Goal: Task Accomplishment & Management: Manage account settings

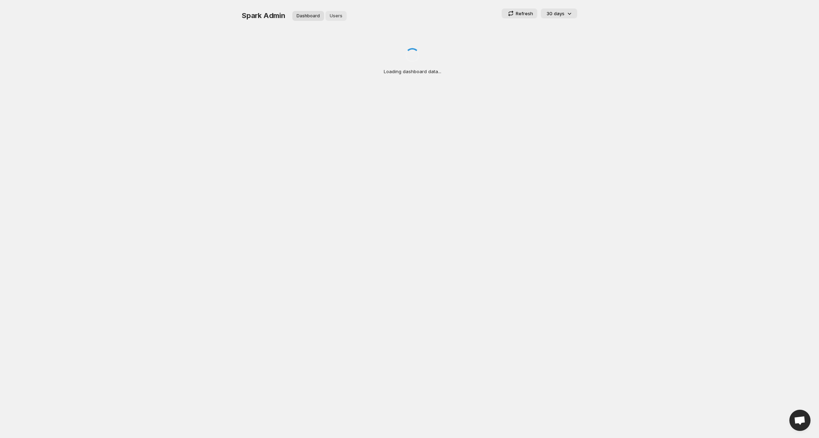
click at [342, 14] on button "Users" at bounding box center [336, 16] width 21 height 10
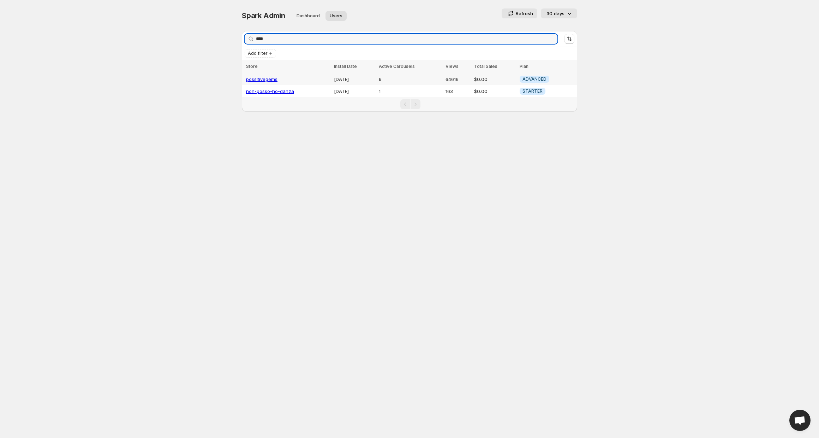
type input "****"
click at [273, 81] on link "possitivegems" at bounding box center [261, 79] width 31 height 6
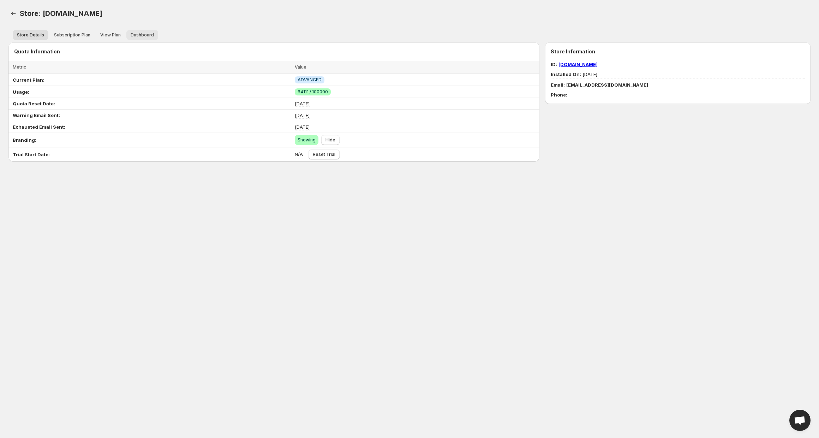
click at [138, 34] on span "Dashboard" at bounding box center [142, 35] width 23 height 6
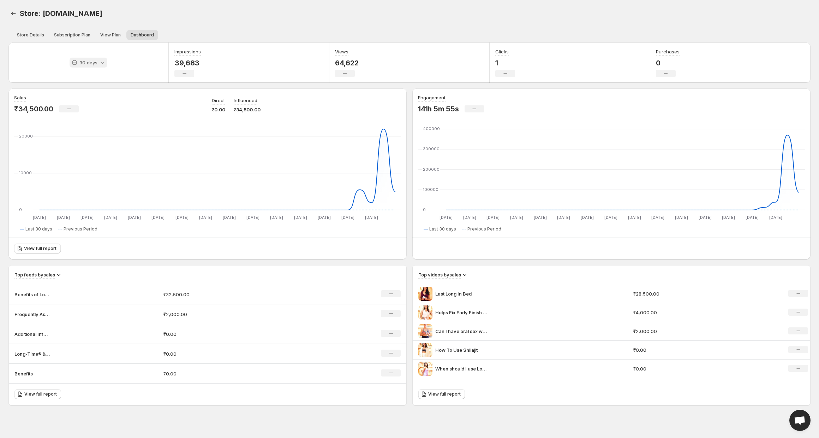
click at [88, 58] on div "30 days" at bounding box center [89, 63] width 38 height 10
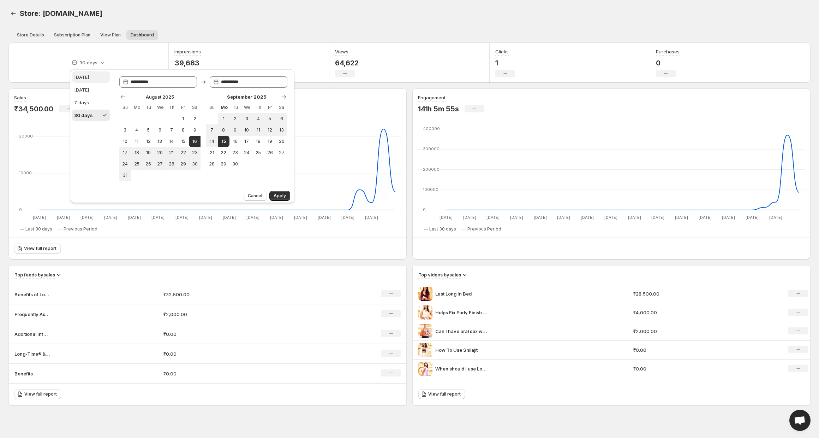
click at [91, 73] on button "[DATE]" at bounding box center [91, 76] width 38 height 11
type input "**********"
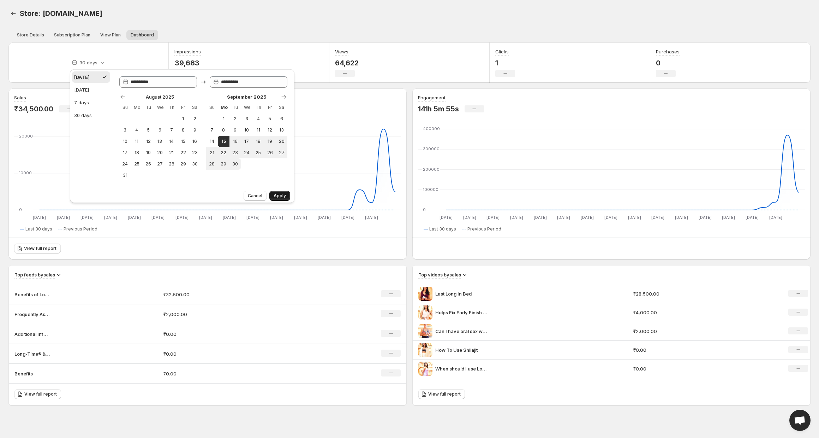
click at [276, 192] on button "Apply" at bounding box center [279, 196] width 21 height 10
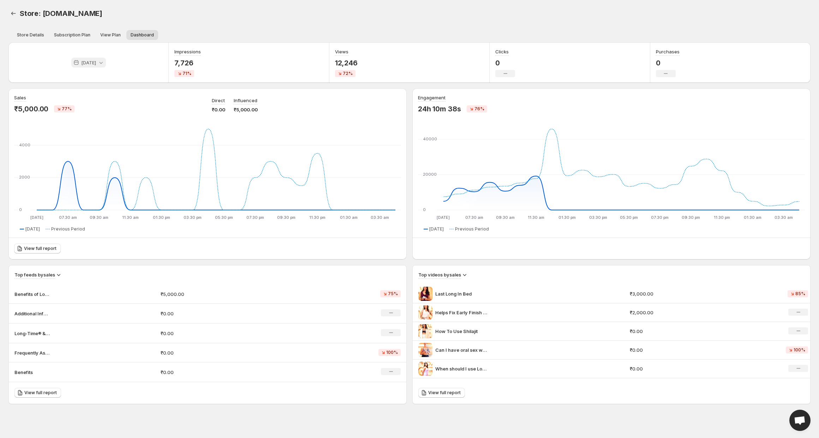
click at [92, 63] on p "[DATE]" at bounding box center [88, 62] width 15 height 7
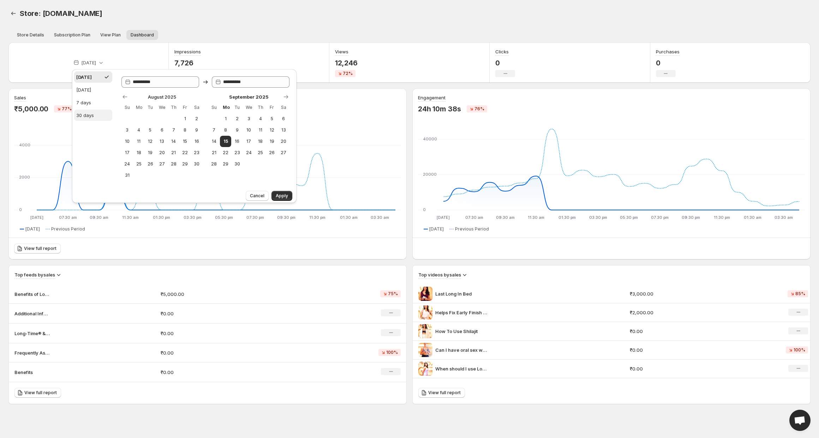
click at [91, 112] on div "30 days" at bounding box center [85, 115] width 18 height 7
type input "**********"
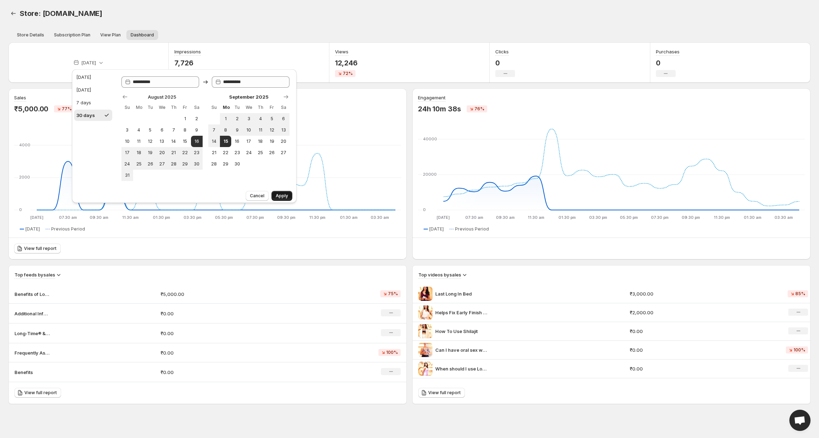
click at [280, 197] on span "Apply" at bounding box center [282, 196] width 12 height 6
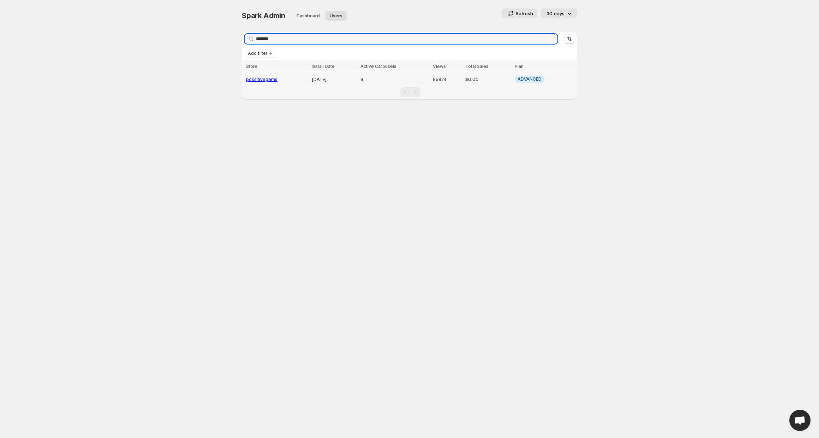
type input "*******"
click at [263, 79] on link "possitivegems" at bounding box center [261, 79] width 31 height 6
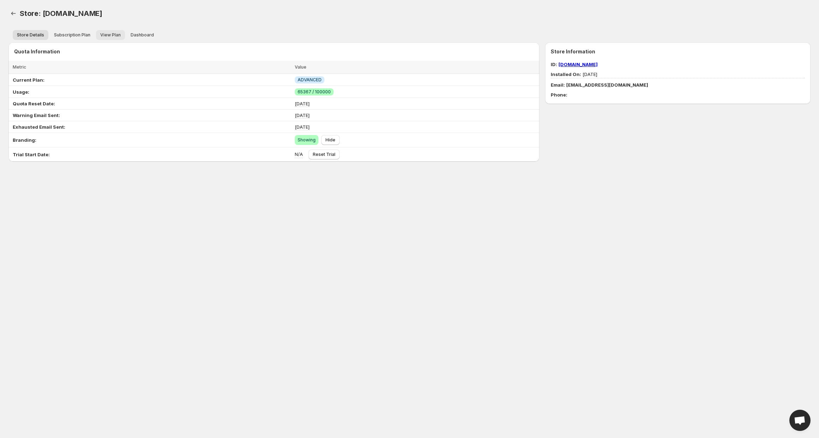
click at [112, 32] on span "View Plan" at bounding box center [110, 35] width 20 height 6
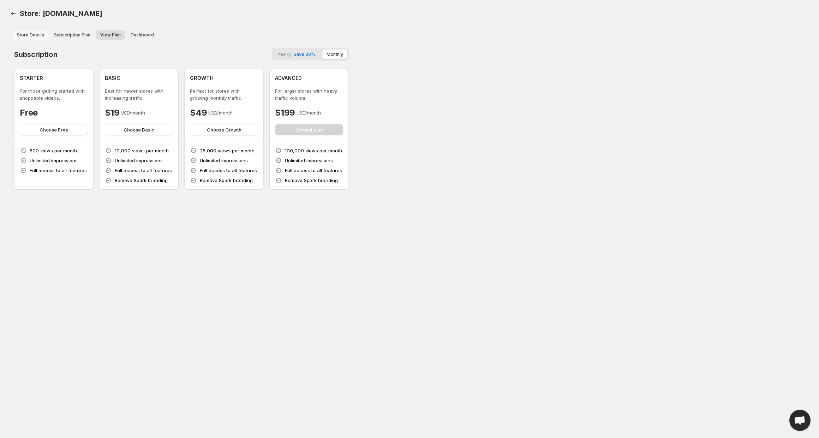
click at [31, 35] on span "Store Details" at bounding box center [30, 35] width 27 height 6
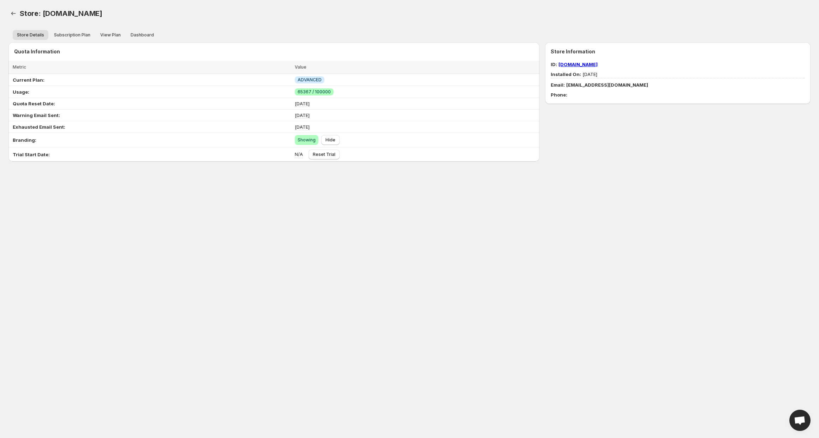
click at [598, 65] on link "[DOMAIN_NAME]" at bounding box center [578, 64] width 39 height 6
click at [105, 37] on span "View Plan" at bounding box center [110, 35] width 20 height 6
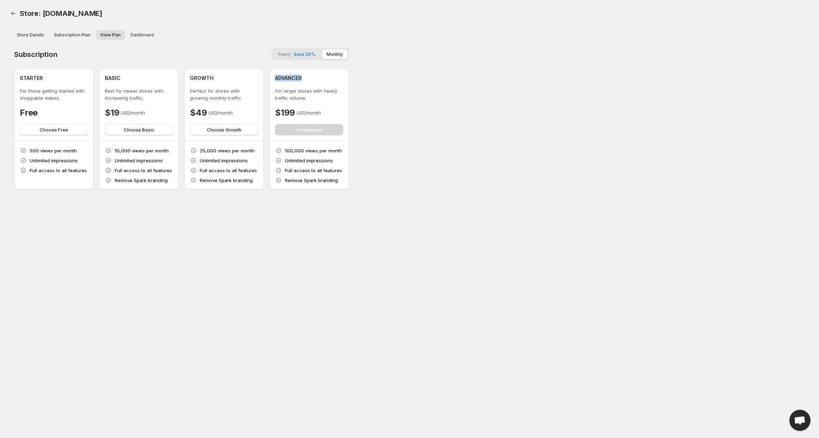
drag, startPoint x: 303, startPoint y: 78, endPoint x: 274, endPoint y: 78, distance: 29.7
click at [274, 78] on div "ADVANCED For larger stores with heavy traffic volume. $199 USD/month Current pl…" at bounding box center [308, 105] width 79 height 72
copy h4 "ADVANCED"
drag, startPoint x: 307, startPoint y: 99, endPoint x: 275, endPoint y: 92, distance: 31.9
click at [275, 92] on p "For larger stores with heavy traffic volume." at bounding box center [309, 94] width 68 height 14
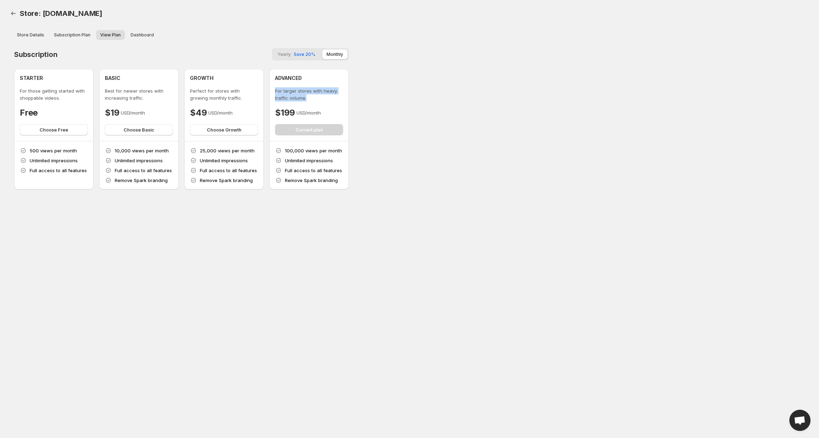
copy p "For larger stores with heavy traffic volume."
drag, startPoint x: 294, startPoint y: 112, endPoint x: 273, endPoint y: 111, distance: 21.6
click at [273, 111] on div "ADVANCED For larger stores with heavy traffic volume. $199 USD/month Current pl…" at bounding box center [308, 105] width 79 height 72
copy h4 "$199"
drag, startPoint x: 286, startPoint y: 149, endPoint x: 326, endPoint y: 148, distance: 39.9
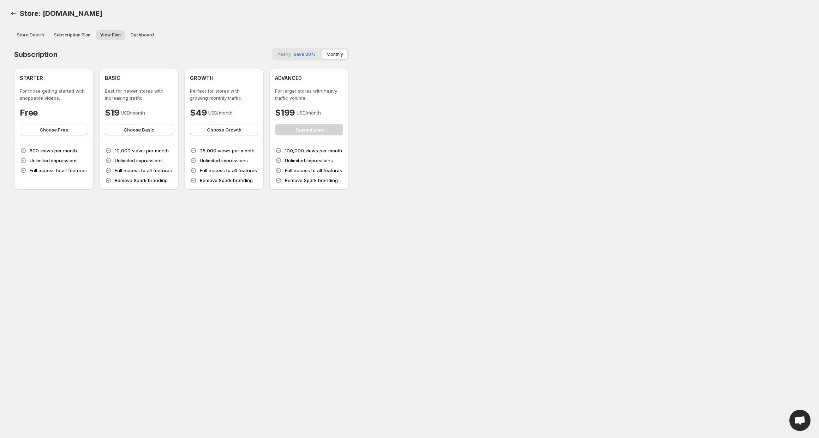
click at [326, 148] on p "100,000 views per month" at bounding box center [313, 150] width 57 height 7
drag, startPoint x: 341, startPoint y: 149, endPoint x: 284, endPoint y: 151, distance: 57.2
click at [284, 151] on div "100,000 views per month Unlimited impressions Full access to all features Remov…" at bounding box center [309, 165] width 68 height 37
copy p "100,000 views per month"
drag, startPoint x: 334, startPoint y: 159, endPoint x: 284, endPoint y: 158, distance: 50.5
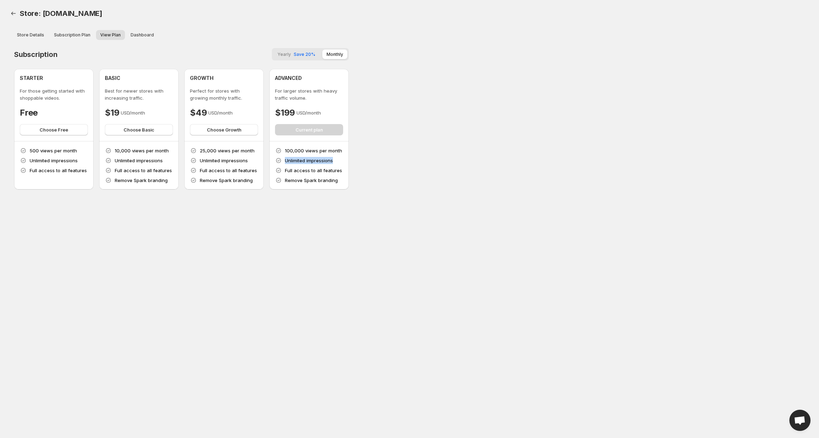
click at [284, 158] on div "100,000 views per month Unlimited impressions Full access to all features Remov…" at bounding box center [309, 165] width 68 height 37
copy p "Unlimited impressions"
drag, startPoint x: 285, startPoint y: 168, endPoint x: 342, endPoint y: 175, distance: 56.6
click at [342, 175] on div "100,000 views per month Unlimited impressions Full access to all features Remov…" at bounding box center [309, 165] width 68 height 37
copy p "Full access to all features"
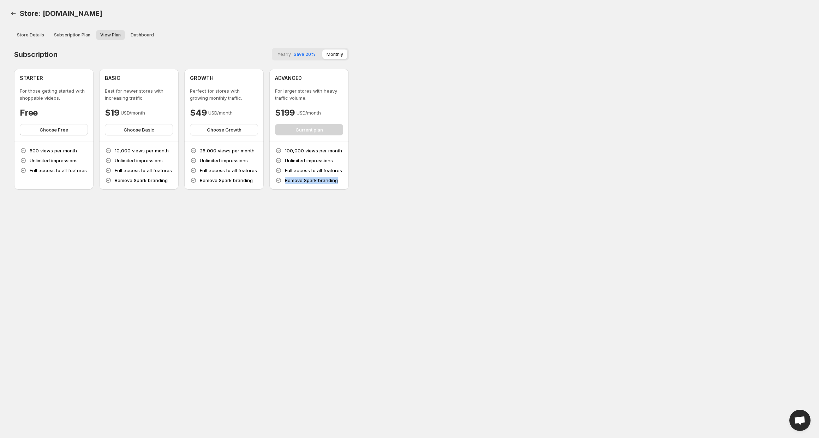
drag, startPoint x: 339, startPoint y: 180, endPoint x: 286, endPoint y: 176, distance: 53.1
click at [286, 176] on div "100,000 views per month Unlimited impressions Full access to all features Remov…" at bounding box center [309, 165] width 68 height 37
copy p "Remove Spark branding"
click at [142, 34] on span "Dashboard" at bounding box center [142, 35] width 23 height 6
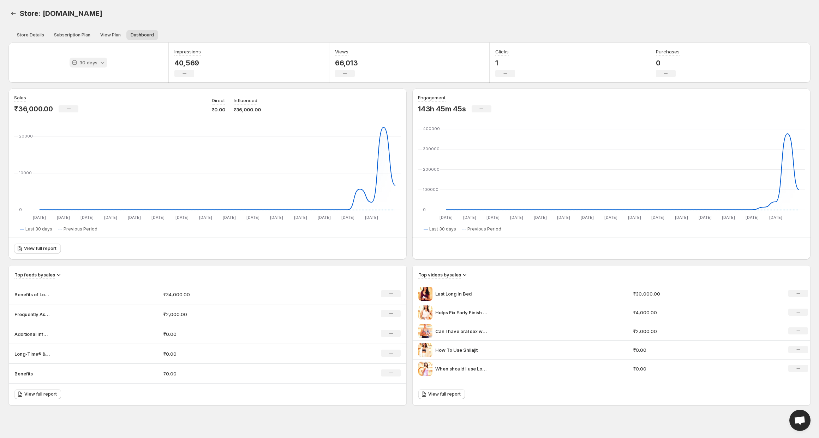
click at [95, 62] on p "30 days" at bounding box center [88, 62] width 18 height 7
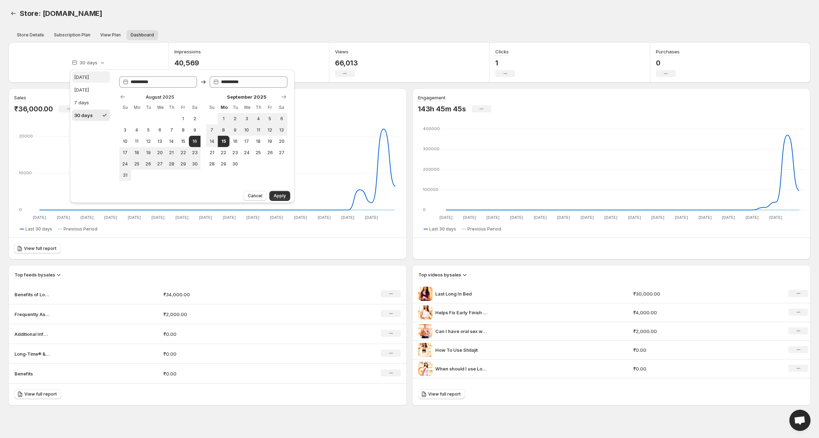
click at [87, 76] on div "[DATE]" at bounding box center [81, 76] width 15 height 7
type input "**********"
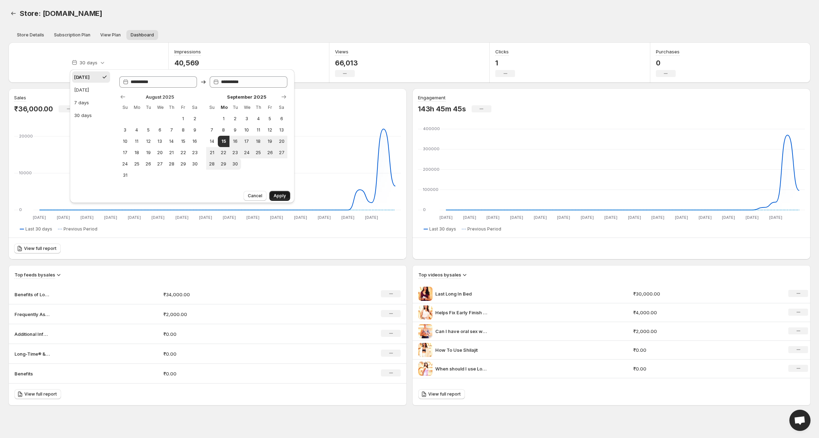
click at [276, 195] on span "Apply" at bounding box center [280, 196] width 12 height 6
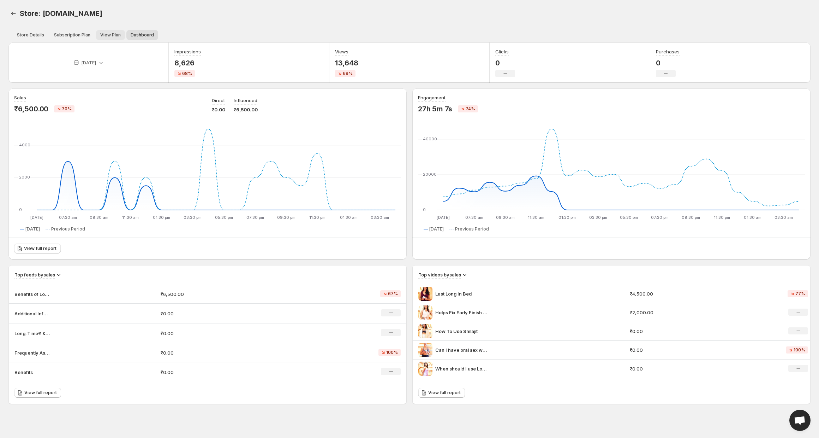
click at [115, 34] on span "View Plan" at bounding box center [110, 35] width 20 height 6
